Goal: Find contact information: Find contact information

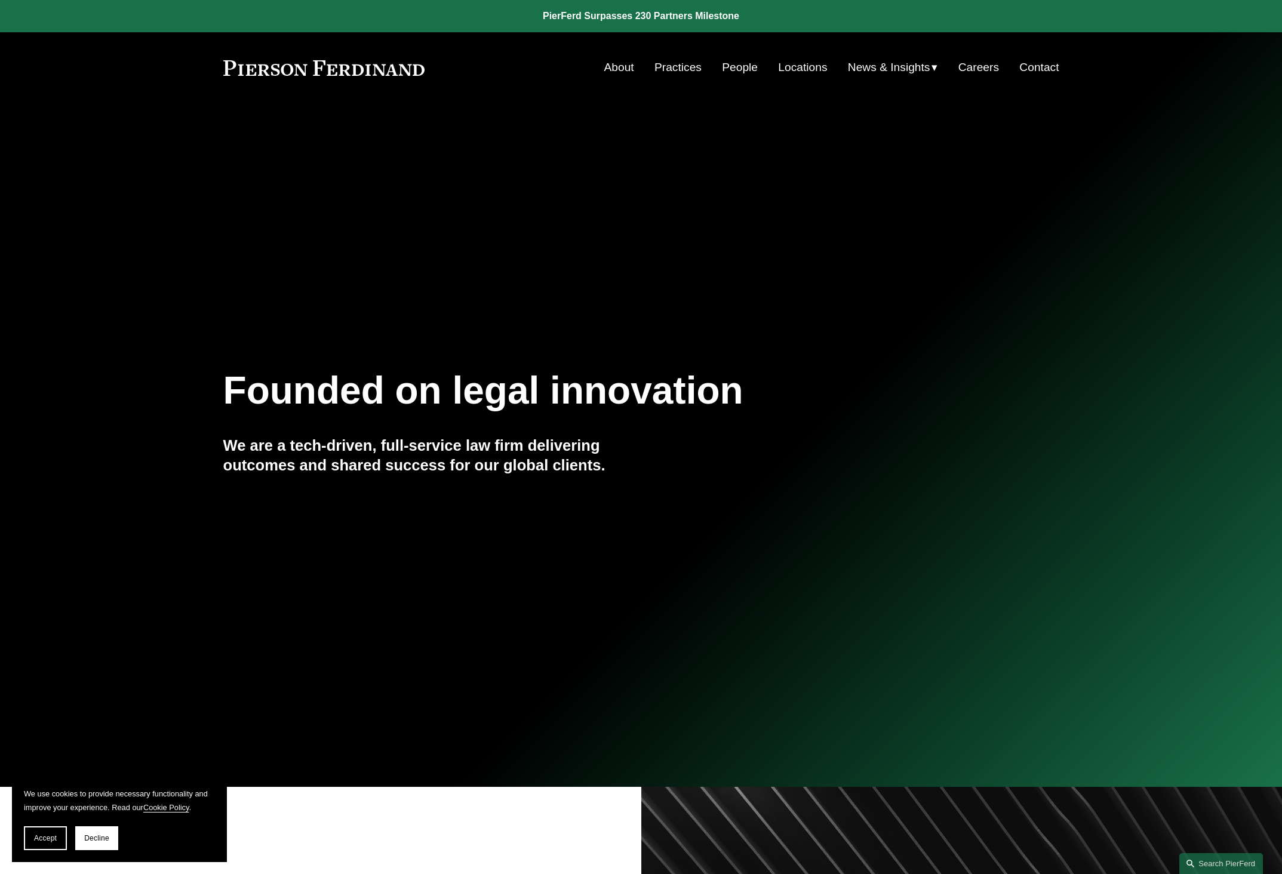
click at [699, 290] on div "Founded on legal innovation We are a tech-driven, full-service law firm deliver…" at bounding box center [641, 445] width 1282 height 392
click at [1041, 63] on link "Contact" at bounding box center [1038, 67] width 39 height 23
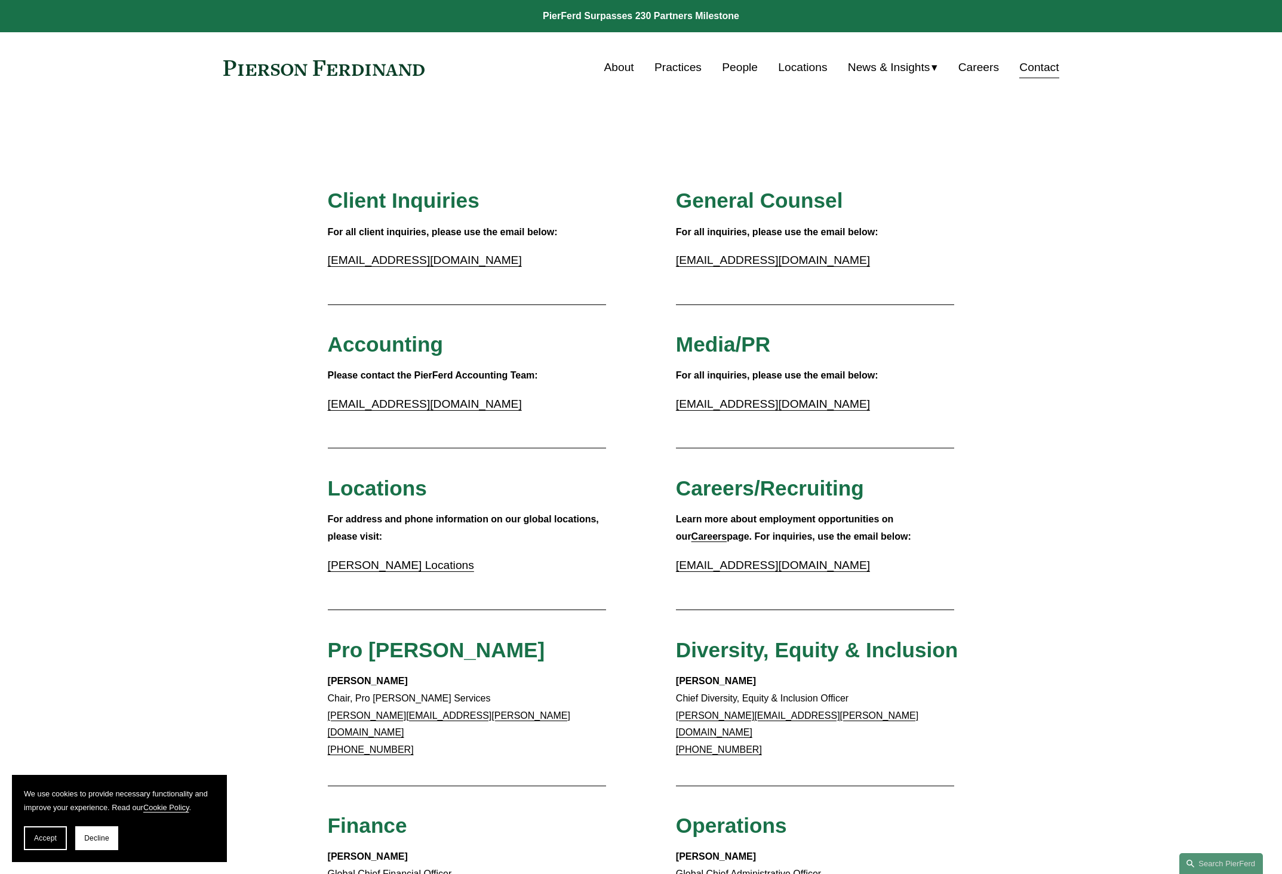
click at [778, 66] on link "Locations" at bounding box center [802, 67] width 49 height 23
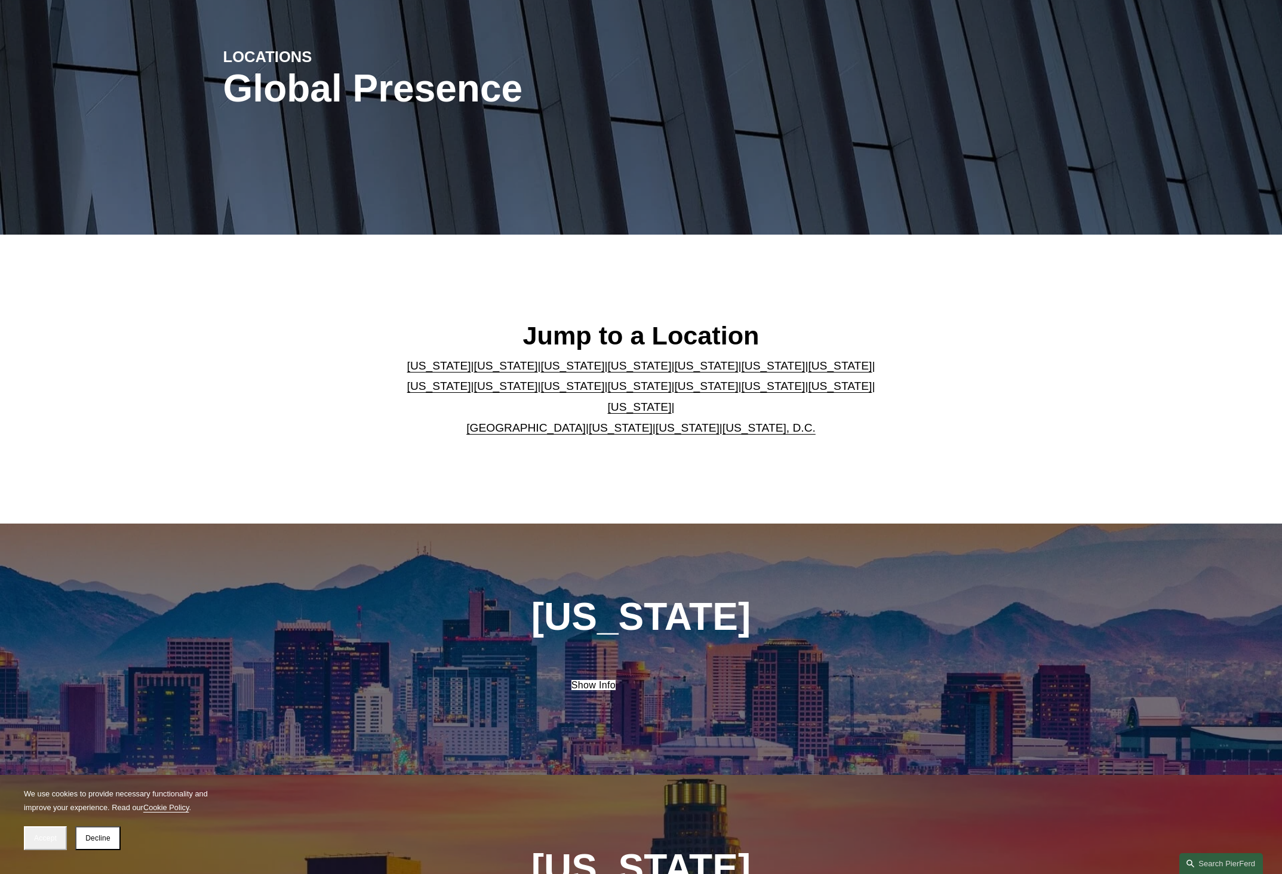
scroll to position [239, 0]
